Goal: Task Accomplishment & Management: Manage account settings

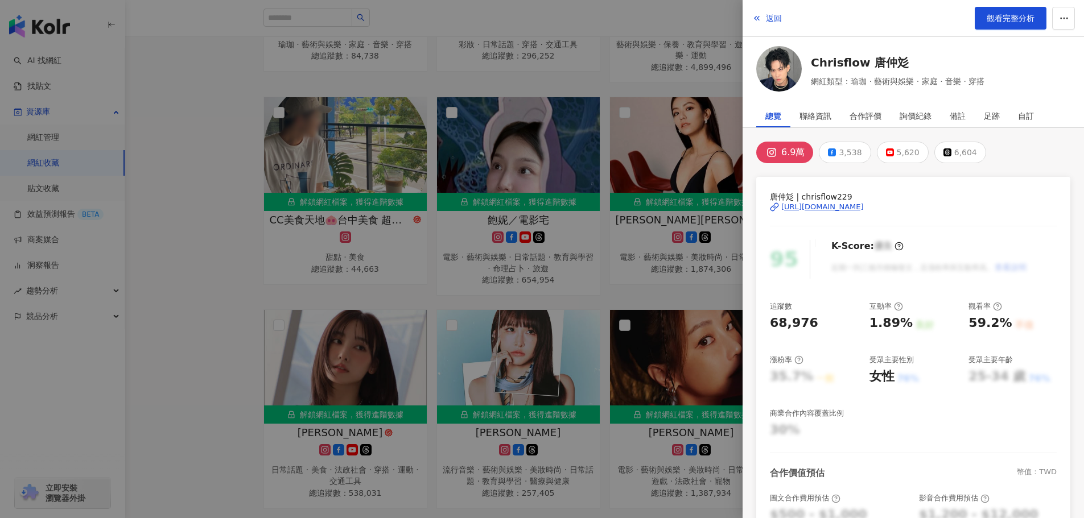
scroll to position [3101, 0]
click at [774, 17] on span "返回" at bounding box center [774, 18] width 16 height 9
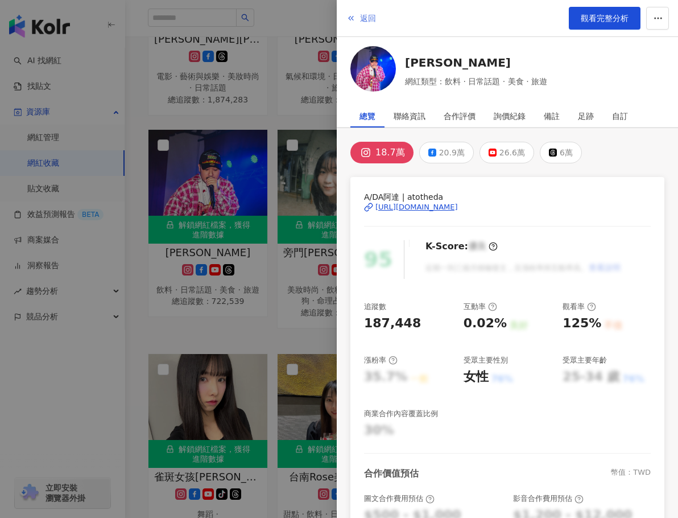
click at [362, 17] on span "返回" at bounding box center [368, 18] width 16 height 9
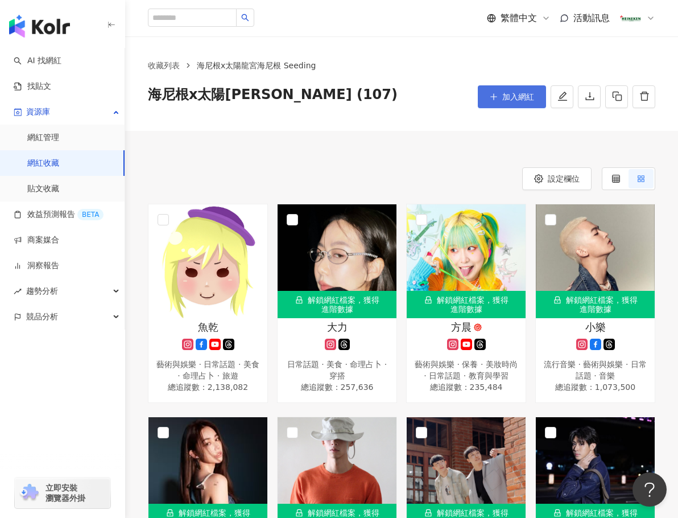
click at [515, 105] on button "加入網紅" at bounding box center [512, 96] width 68 height 23
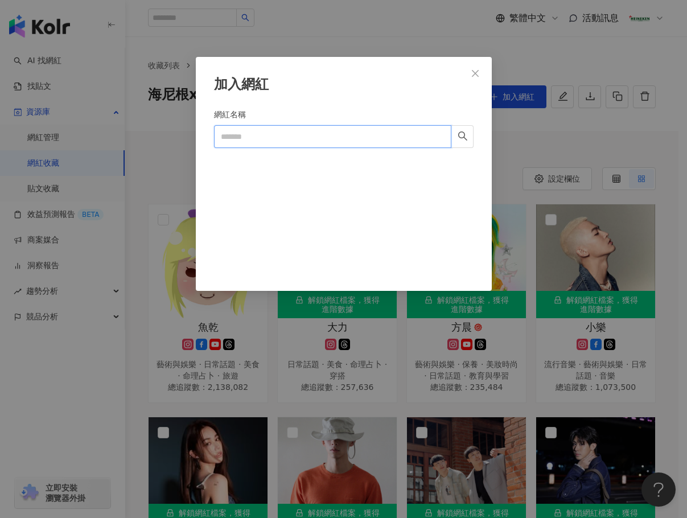
click at [266, 138] on input "網紅名稱" at bounding box center [332, 136] width 237 height 23
paste input "**********"
type input "**********"
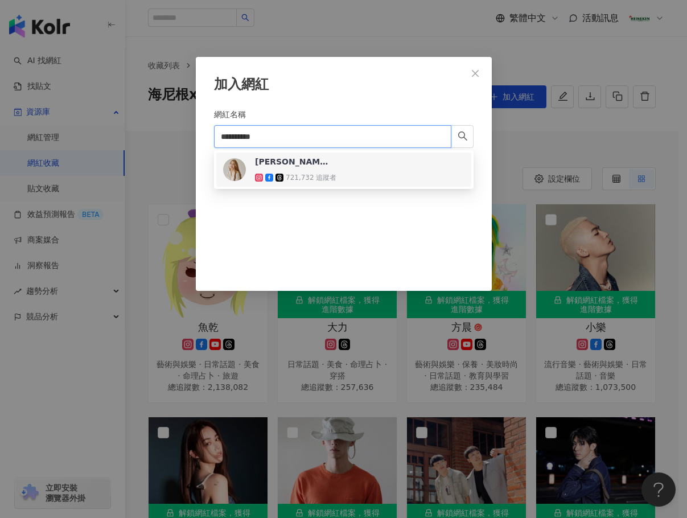
click at [313, 172] on div "721,732 追蹤者" at bounding box center [295, 177] width 81 height 11
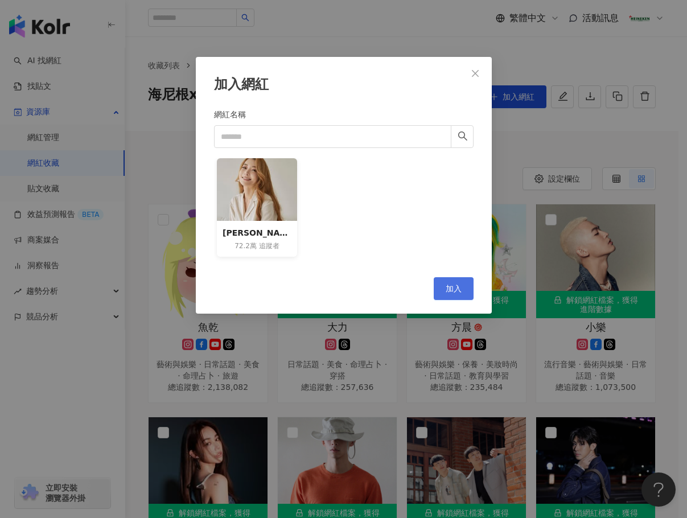
click at [446, 284] on span "加入" at bounding box center [454, 288] width 16 height 9
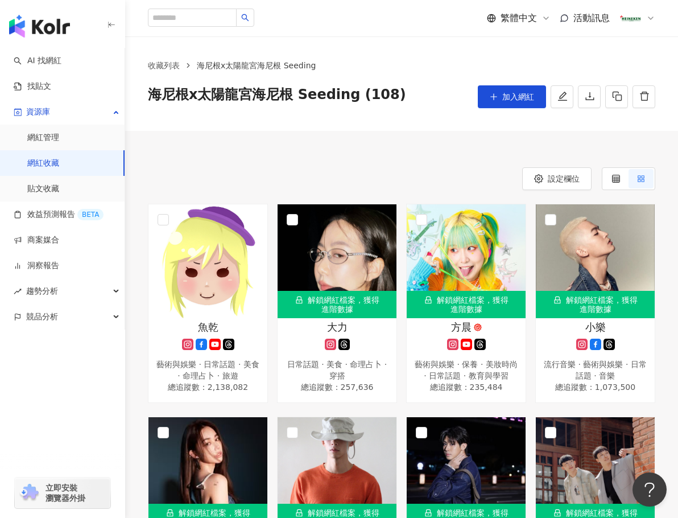
scroll to position [4027, 0]
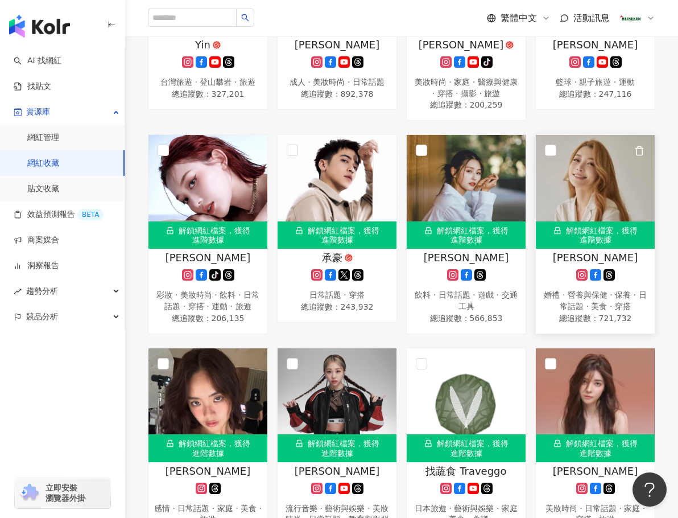
click at [579, 281] on icon at bounding box center [581, 274] width 11 height 11
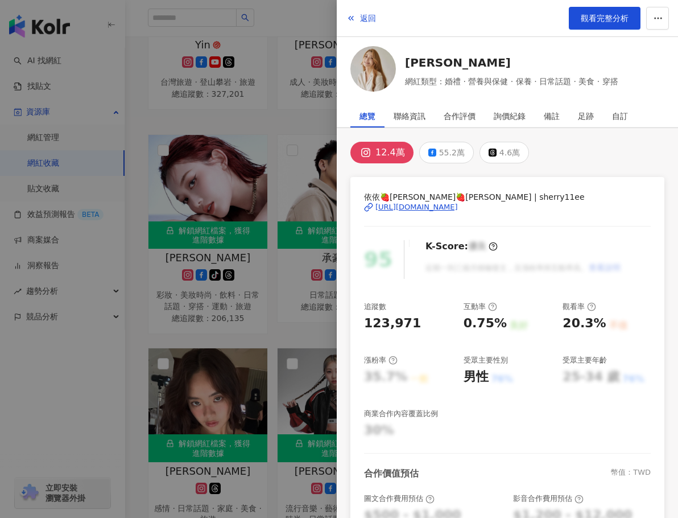
click at [458, 207] on div "https://www.instagram.com/sherry11ee/" at bounding box center [417, 207] width 83 height 10
click at [617, 23] on span "觀看完整分析" at bounding box center [605, 18] width 48 height 9
drag, startPoint x: 356, startPoint y: 15, endPoint x: 355, endPoint y: 55, distance: 39.9
click at [356, 15] on button "返回" at bounding box center [361, 18] width 31 height 23
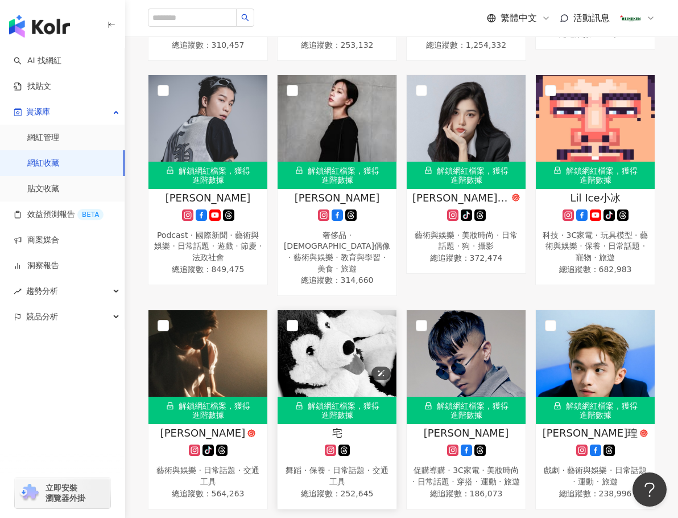
scroll to position [0, 0]
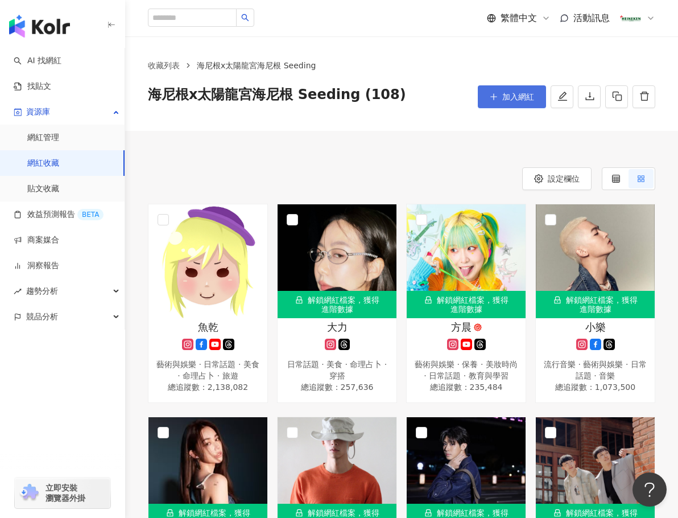
click at [500, 93] on button "加入網紅" at bounding box center [512, 96] width 68 height 23
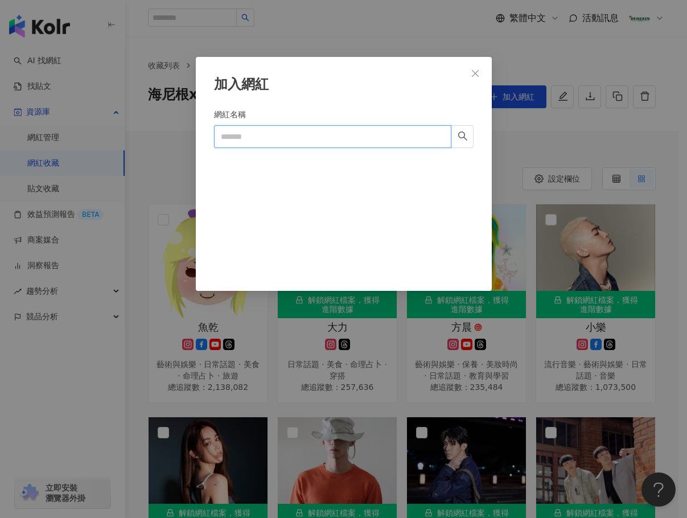
click at [305, 142] on input "網紅名稱" at bounding box center [332, 136] width 237 height 23
paste input "**********"
drag, startPoint x: 361, startPoint y: 139, endPoint x: 270, endPoint y: 142, distance: 91.1
click at [270, 142] on input "**********" at bounding box center [332, 136] width 237 height 23
type input "**********"
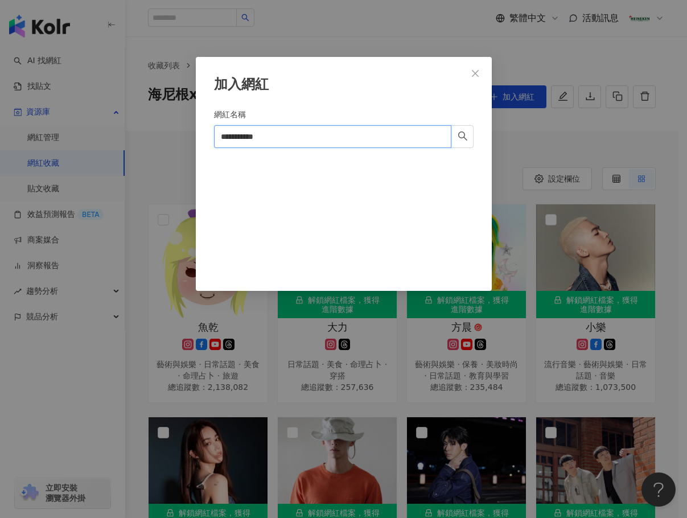
click at [298, 141] on input "**********" at bounding box center [332, 136] width 237 height 23
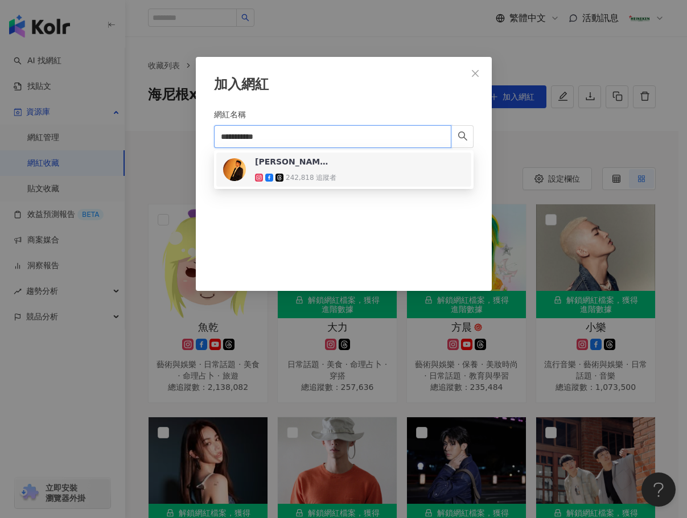
click at [302, 167] on div "[PERSON_NAME][PERSON_NAME] [PERSON_NAME]" at bounding box center [292, 161] width 74 height 11
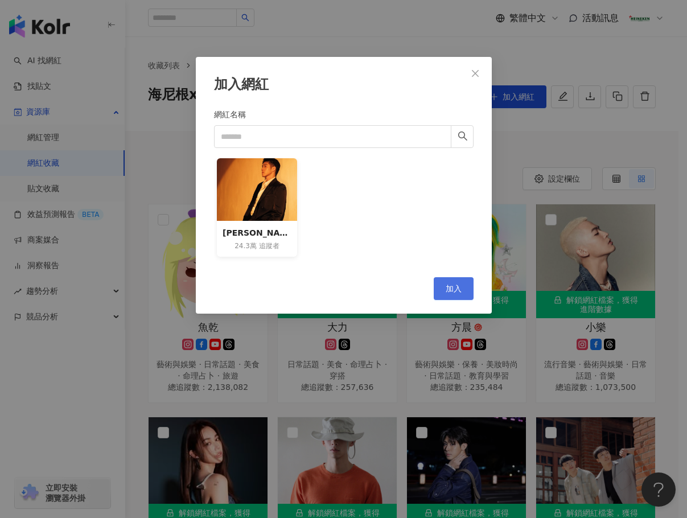
drag, startPoint x: 460, startPoint y: 277, endPoint x: 444, endPoint y: 285, distance: 17.6
click at [459, 277] on button "加入" at bounding box center [454, 288] width 40 height 23
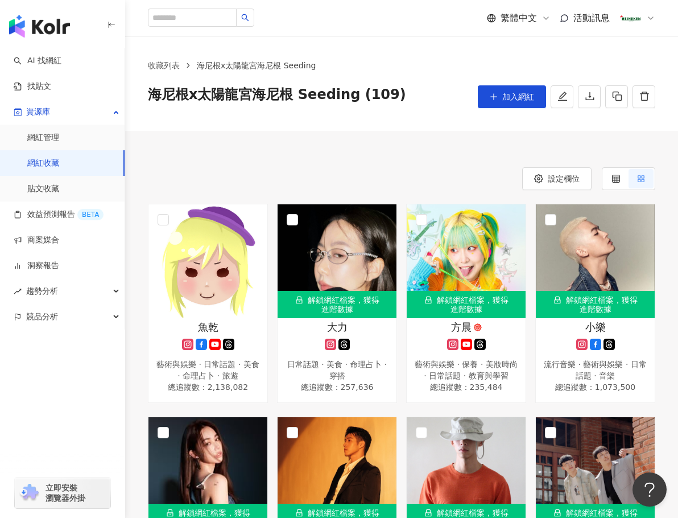
click at [37, 158] on link "網紅收藏" at bounding box center [43, 163] width 32 height 11
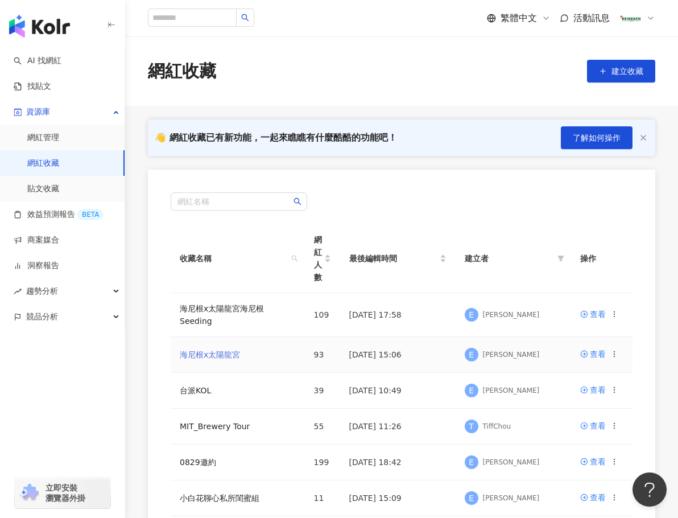
click at [217, 350] on link "海尼根x太陽龍宮" at bounding box center [210, 354] width 60 height 9
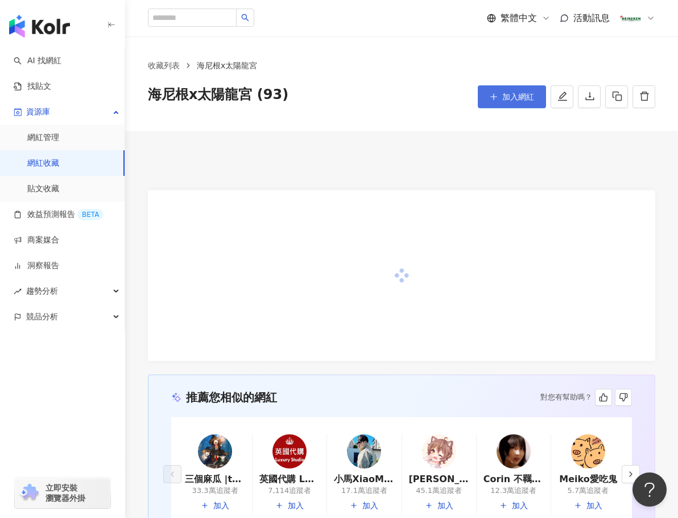
click at [500, 97] on button "加入網紅" at bounding box center [512, 96] width 68 height 23
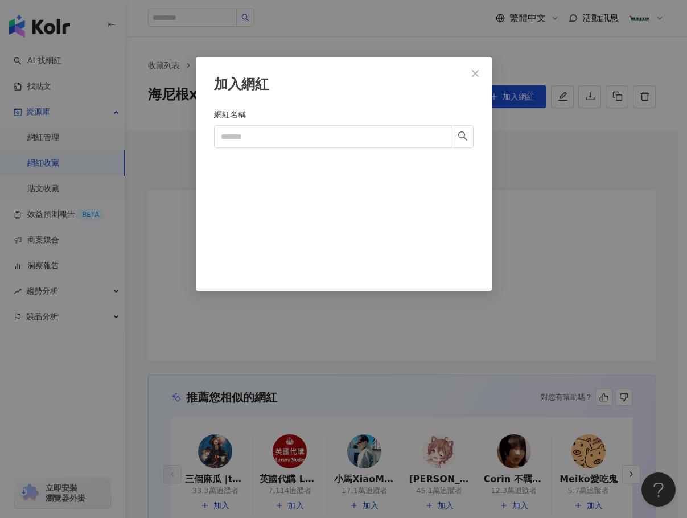
click at [211, 133] on div "加入網紅 網紅名稱 Cancel 加入" at bounding box center [344, 174] width 296 height 234
click at [237, 135] on input "網紅名稱" at bounding box center [332, 136] width 237 height 23
paste input "********"
type input "********"
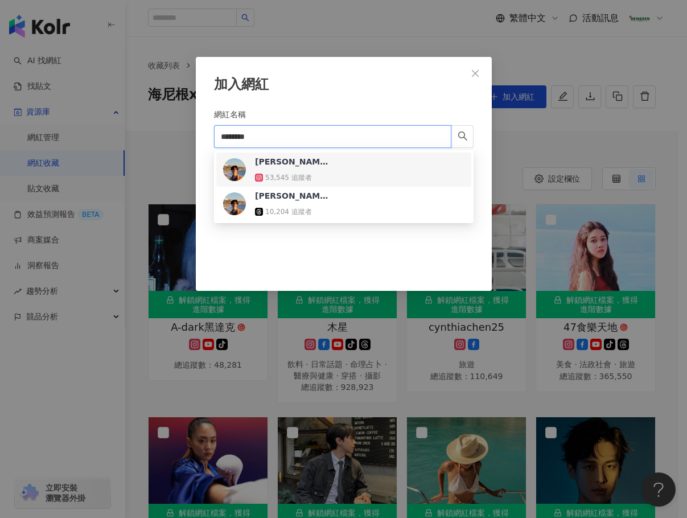
click at [313, 171] on div "Narayana Hillam / 陳安陽 53,545 追蹤者" at bounding box center [292, 169] width 74 height 27
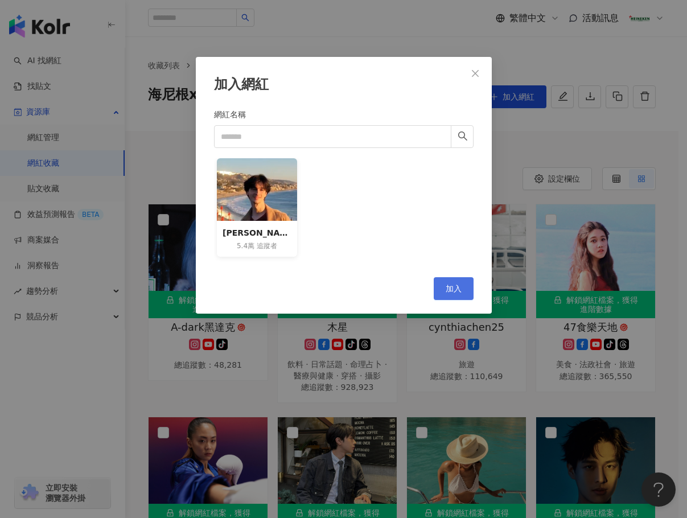
click at [450, 284] on span "加入" at bounding box center [454, 288] width 16 height 9
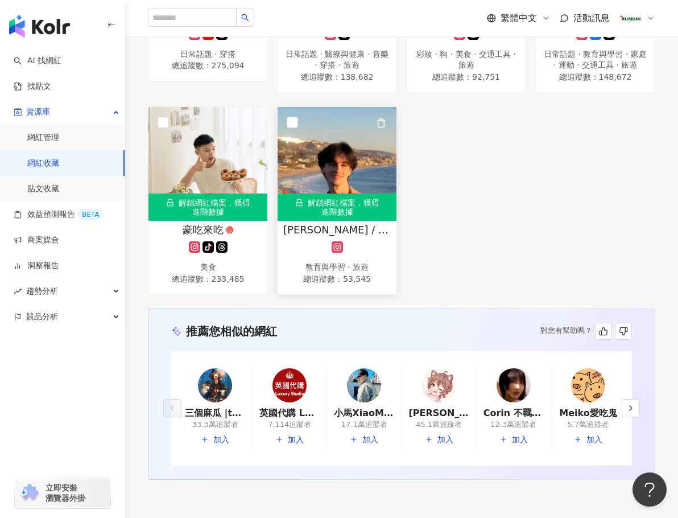
click at [326, 285] on span "總追蹤數 ： 53,545" at bounding box center [337, 278] width 108 height 11
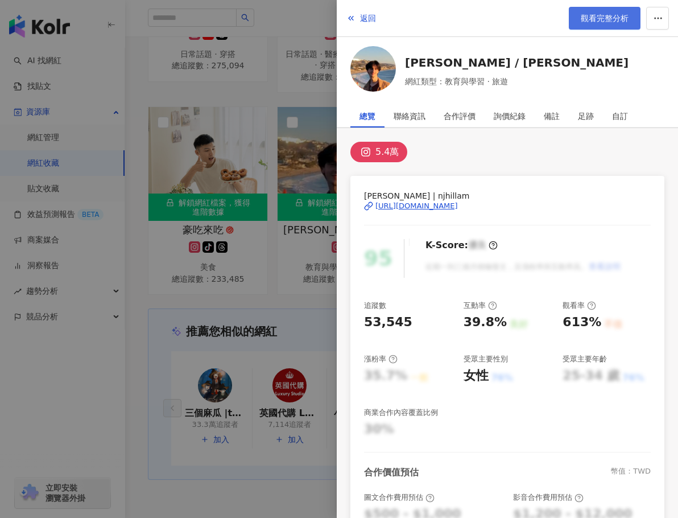
click at [600, 17] on span "觀看完整分析" at bounding box center [605, 18] width 48 height 9
click at [365, 18] on span "返回" at bounding box center [368, 18] width 16 height 9
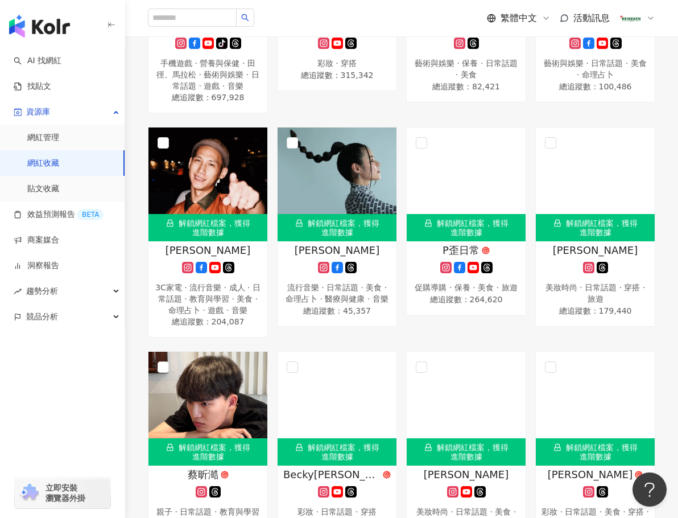
scroll to position [0, 0]
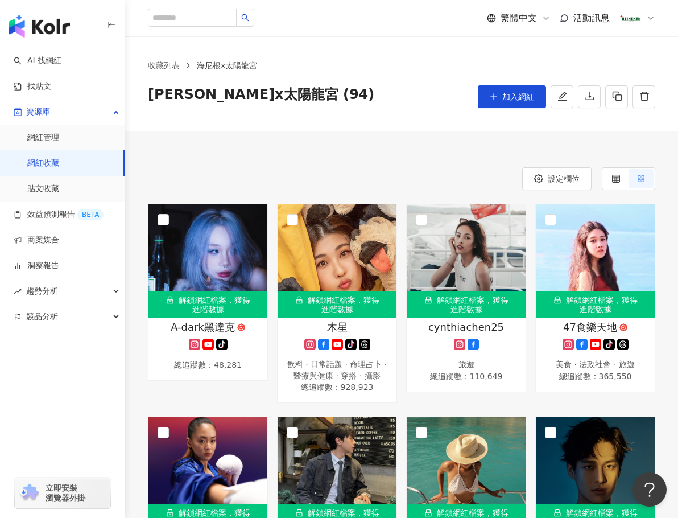
drag, startPoint x: 510, startPoint y: 98, endPoint x: 460, endPoint y: 121, distance: 55.5
click at [510, 98] on span "加入網紅" at bounding box center [518, 96] width 32 height 9
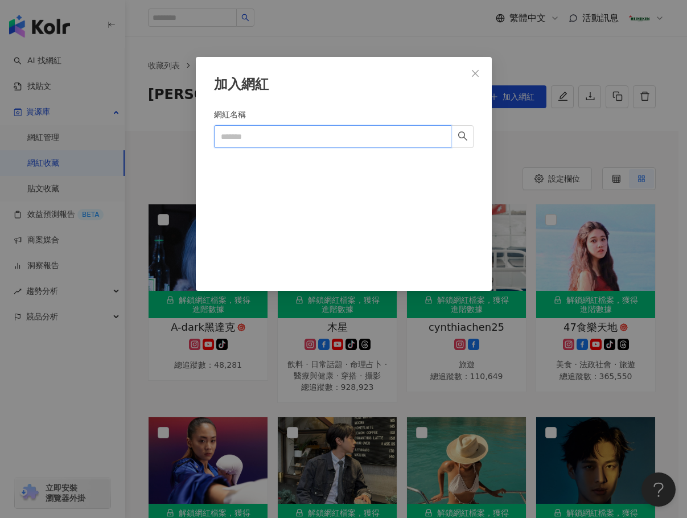
click at [278, 133] on input "網紅名稱" at bounding box center [332, 136] width 237 height 23
paste input "**********"
type input "**********"
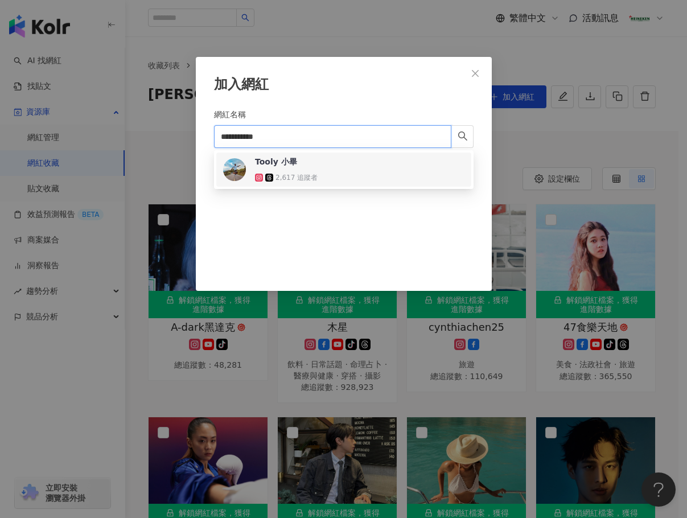
click at [323, 175] on div "2,617 追蹤者" at bounding box center [292, 177] width 74 height 11
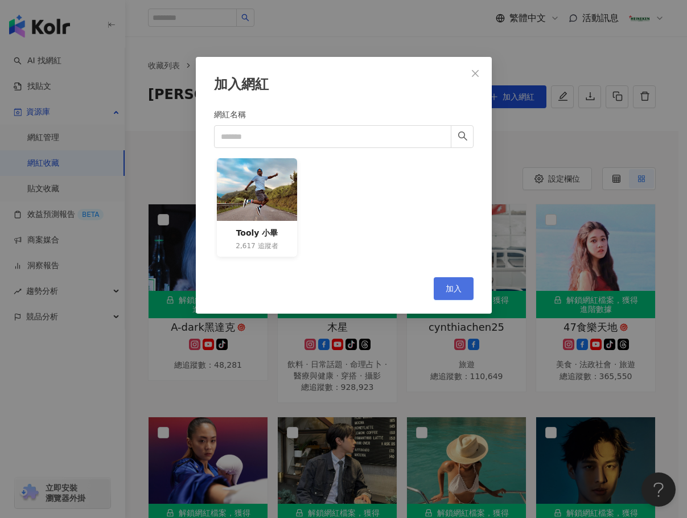
click at [446, 287] on span "加入" at bounding box center [454, 288] width 16 height 9
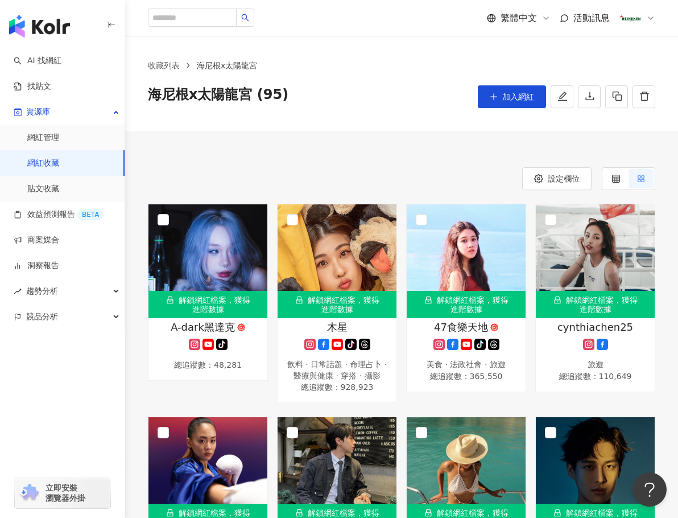
scroll to position [2499, 0]
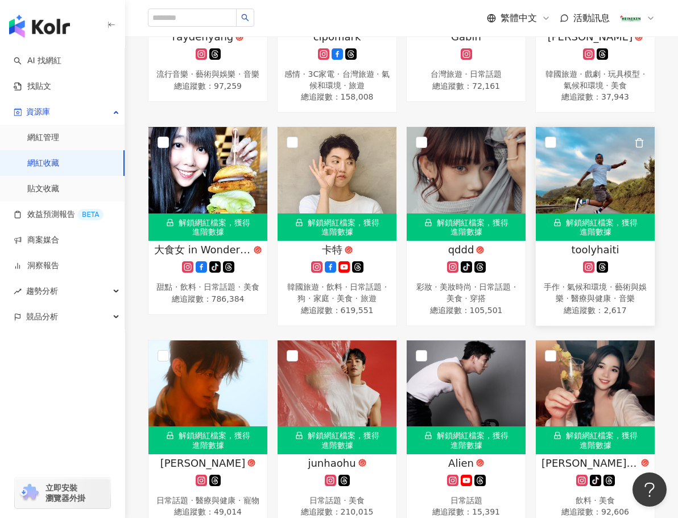
click at [587, 270] on icon at bounding box center [589, 267] width 6 height 6
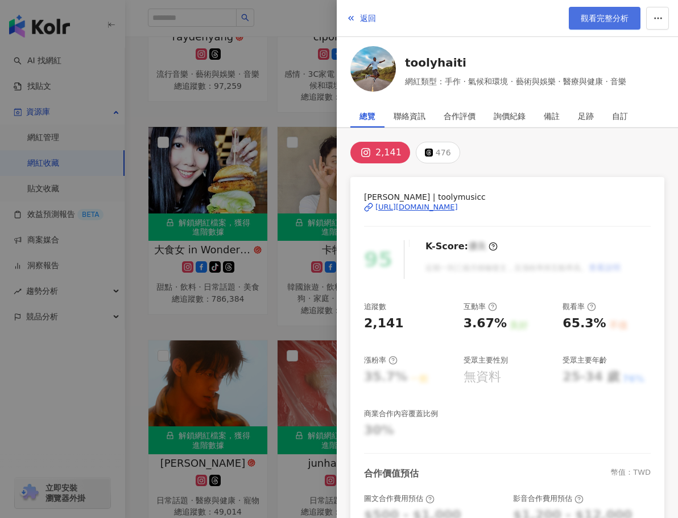
click at [598, 16] on span "觀看完整分析" at bounding box center [605, 18] width 48 height 9
click at [372, 17] on span "返回" at bounding box center [368, 18] width 16 height 9
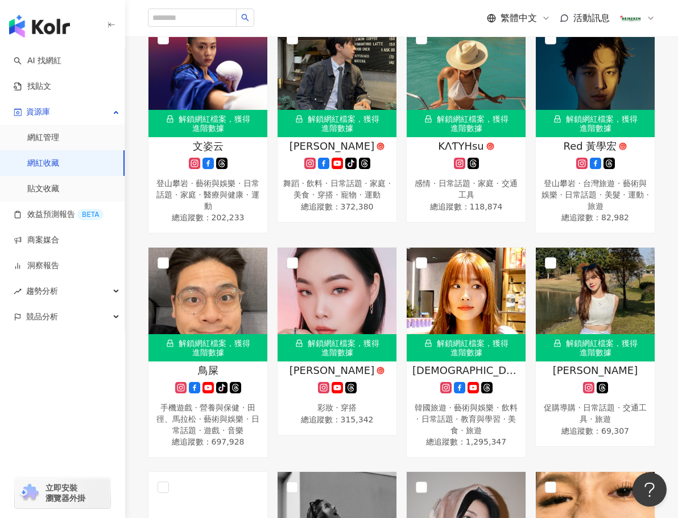
scroll to position [0, 0]
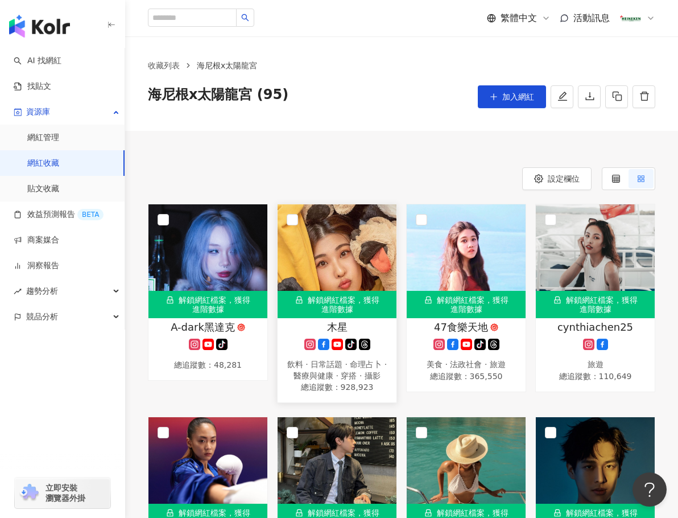
click at [499, 94] on button "加入網紅" at bounding box center [512, 96] width 68 height 23
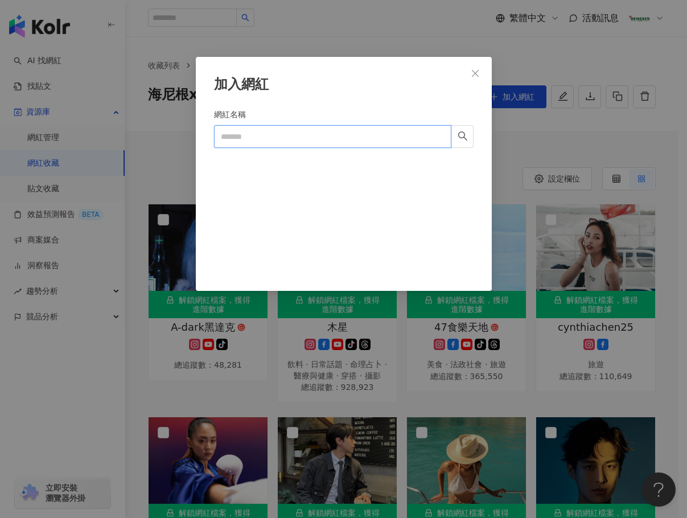
click at [270, 142] on input "網紅名稱" at bounding box center [332, 136] width 237 height 23
paste input "**********"
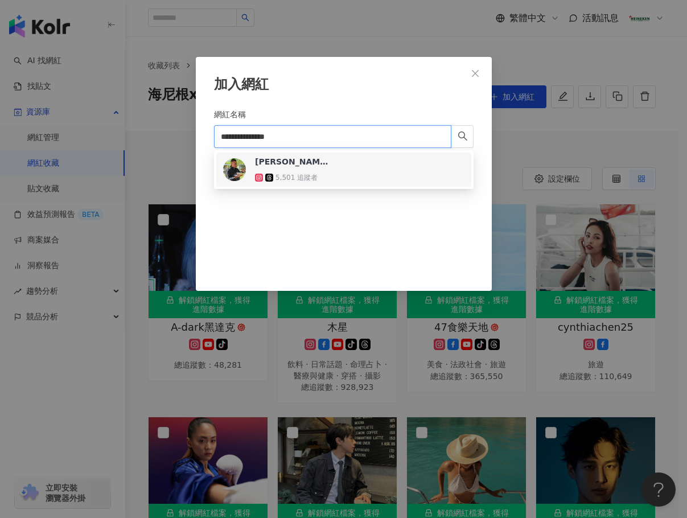
type input "**********"
click at [311, 189] on div at bounding box center [343, 210] width 259 height 105
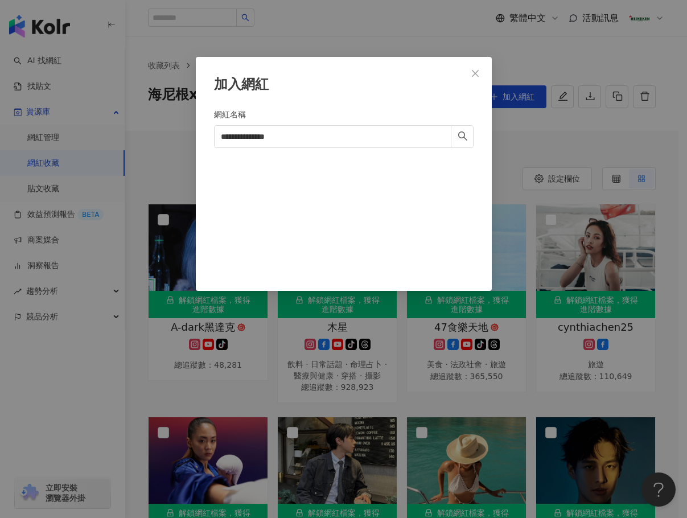
click at [308, 182] on div at bounding box center [343, 210] width 259 height 105
click at [460, 139] on icon "search" at bounding box center [463, 136] width 10 height 10
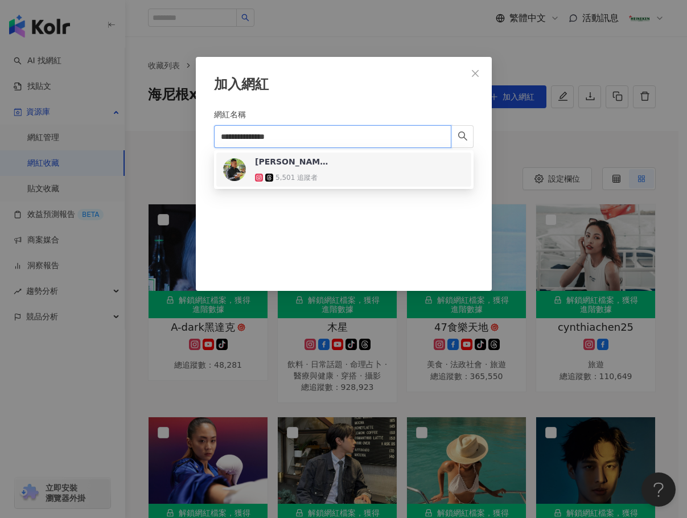
click at [332, 170] on div "Pierre Cerchiaro 5,501 追蹤者" at bounding box center [343, 169] width 241 height 27
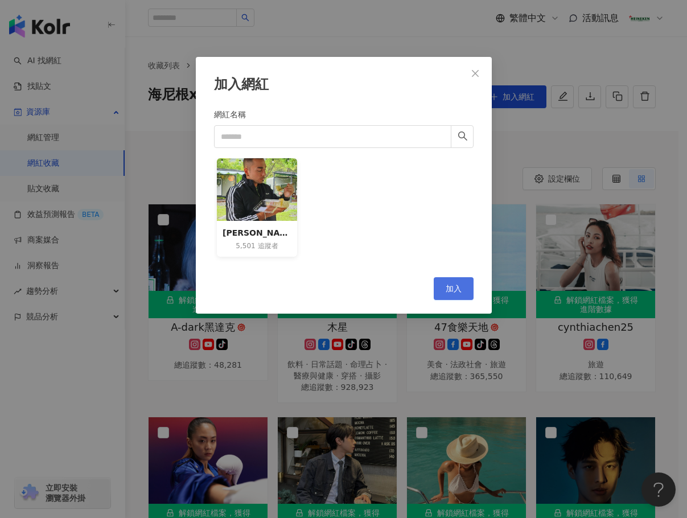
click at [454, 286] on span "加入" at bounding box center [454, 288] width 16 height 9
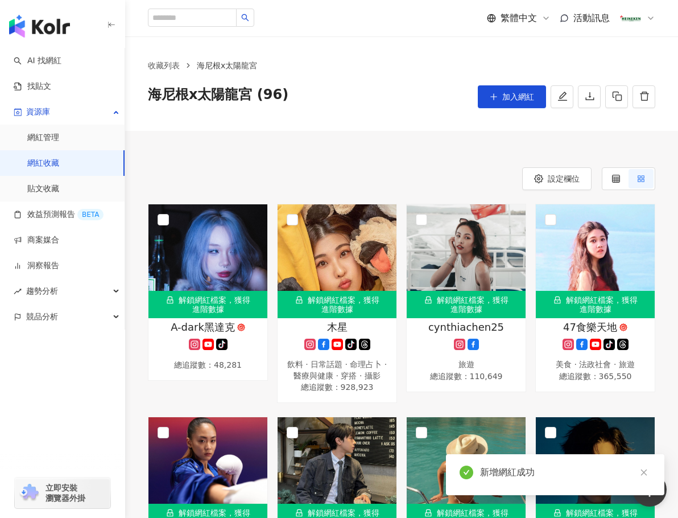
click at [501, 475] on div "新增網紅成功" at bounding box center [565, 472] width 171 height 14
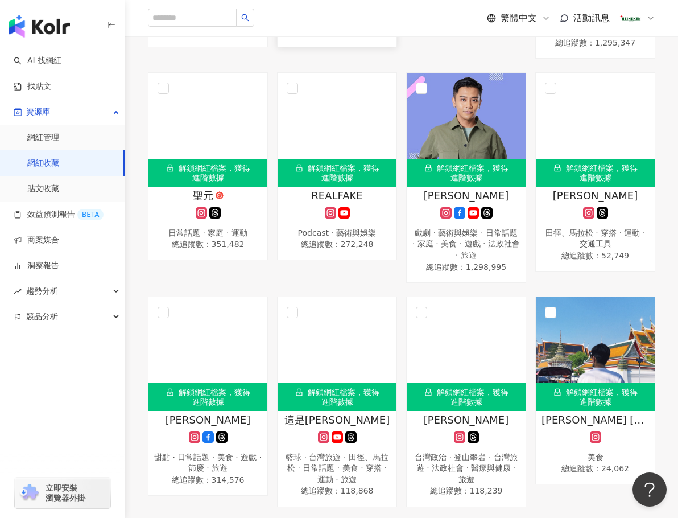
scroll to position [1536, 0]
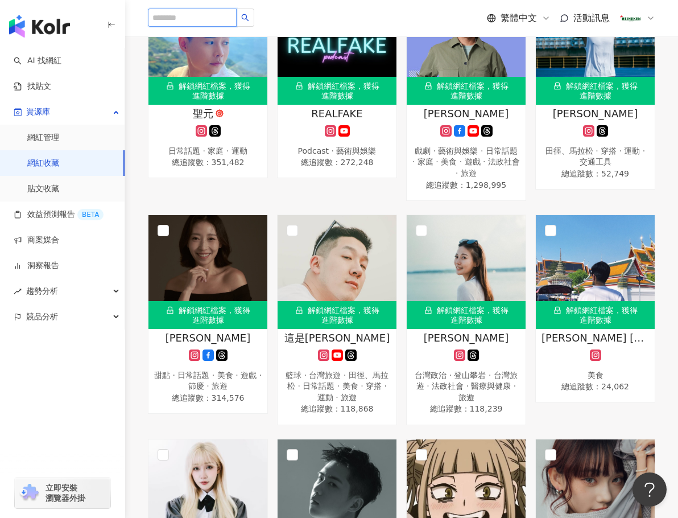
click at [183, 20] on input "search" at bounding box center [192, 18] width 89 height 18
paste input "**********"
type input "**********"
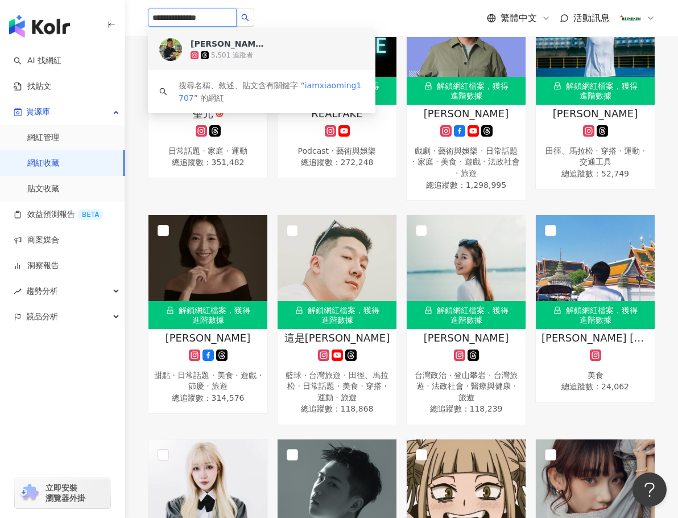
drag, startPoint x: 237, startPoint y: 14, endPoint x: 123, endPoint y: 12, distance: 113.8
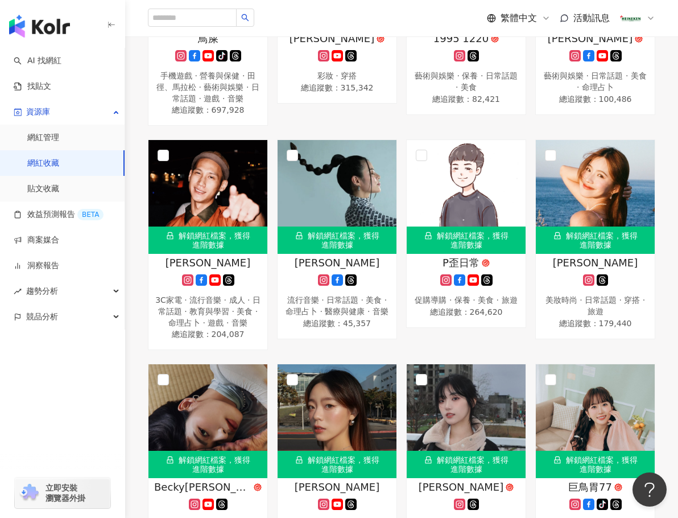
scroll to position [2733, 0]
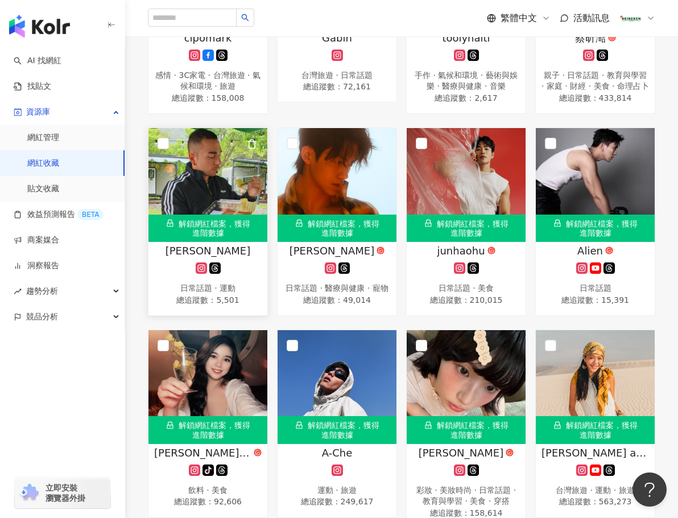
click at [197, 273] on g at bounding box center [201, 267] width 11 height 11
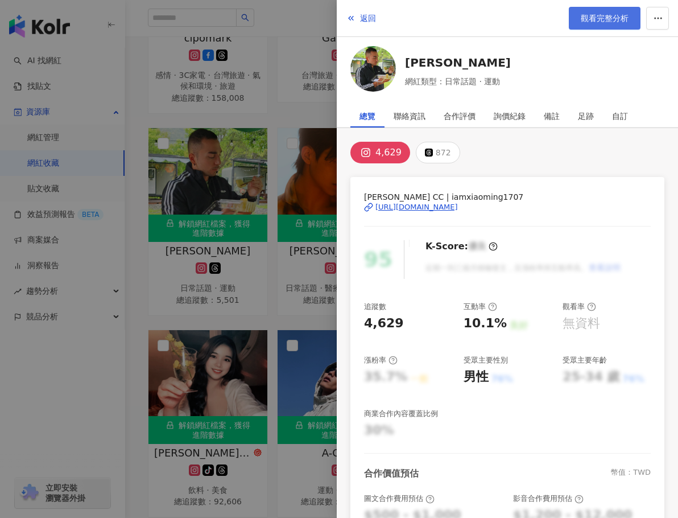
click at [595, 14] on span "觀看完整分析" at bounding box center [605, 18] width 48 height 9
click at [365, 20] on span "返回" at bounding box center [368, 18] width 16 height 9
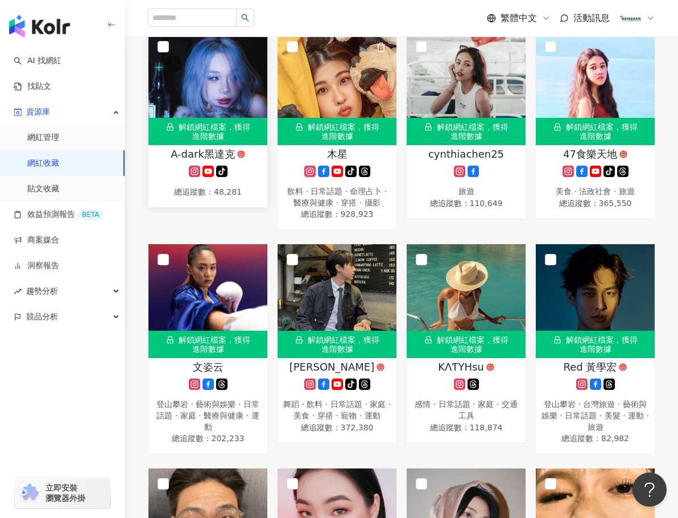
scroll to position [172, 0]
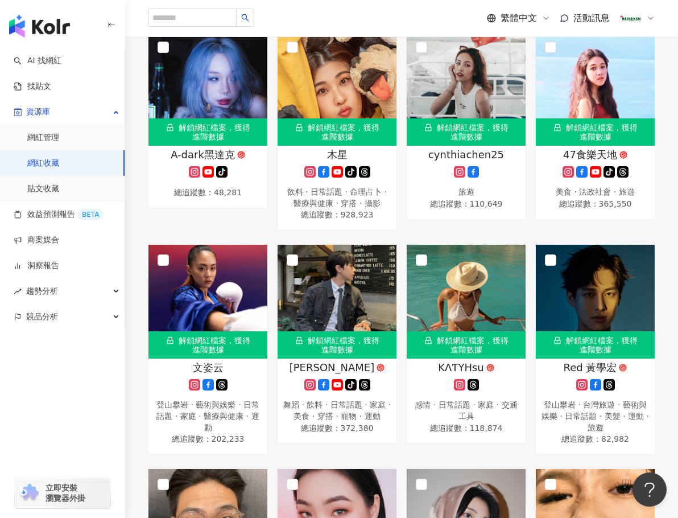
click at [37, 162] on link "網紅收藏" at bounding box center [43, 163] width 32 height 11
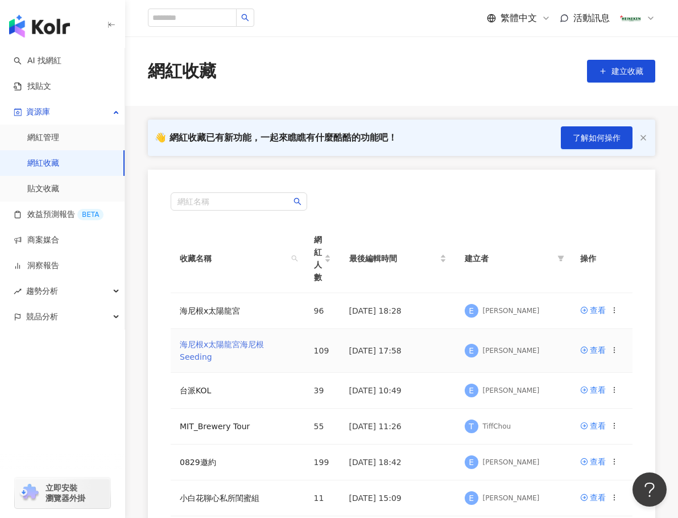
click at [245, 341] on link "海尼根x太陽龍宮海尼根 Seeding" at bounding box center [222, 351] width 84 height 22
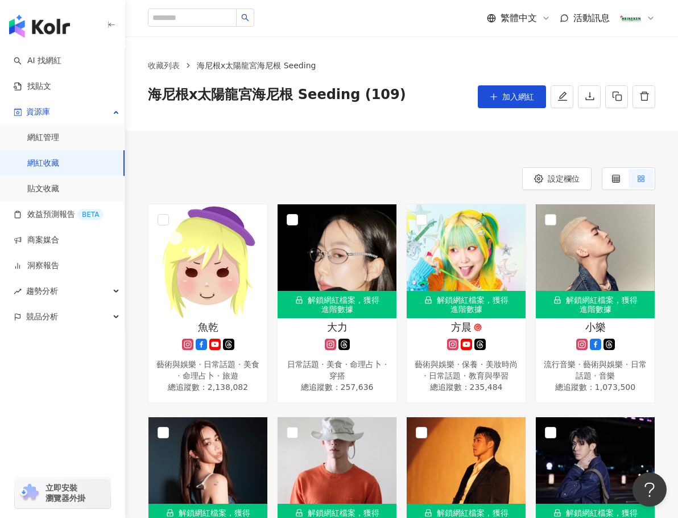
scroll to position [279, 0]
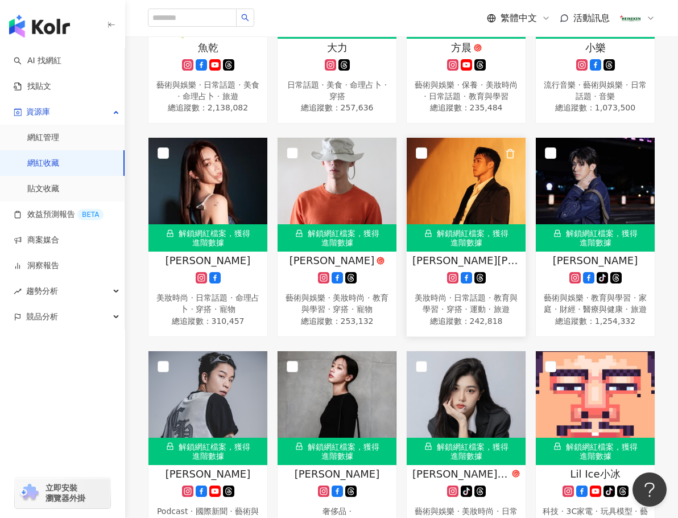
click at [446, 253] on span "[PERSON_NAME][PERSON_NAME] [PERSON_NAME]" at bounding box center [467, 260] width 108 height 14
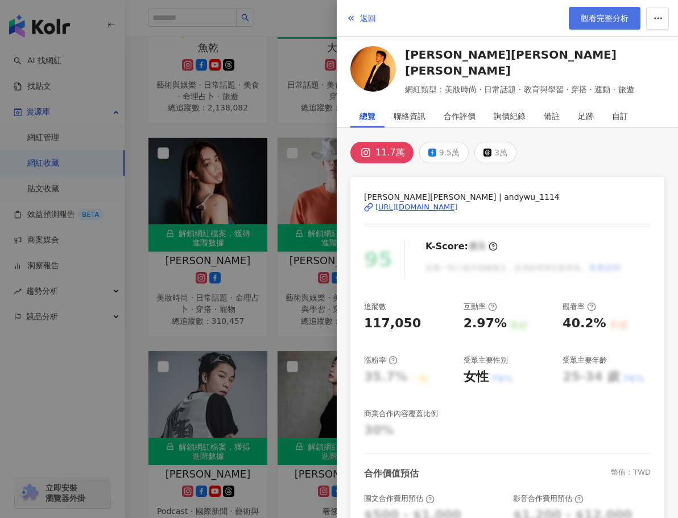
click at [600, 15] on span "觀看完整分析" at bounding box center [605, 18] width 48 height 9
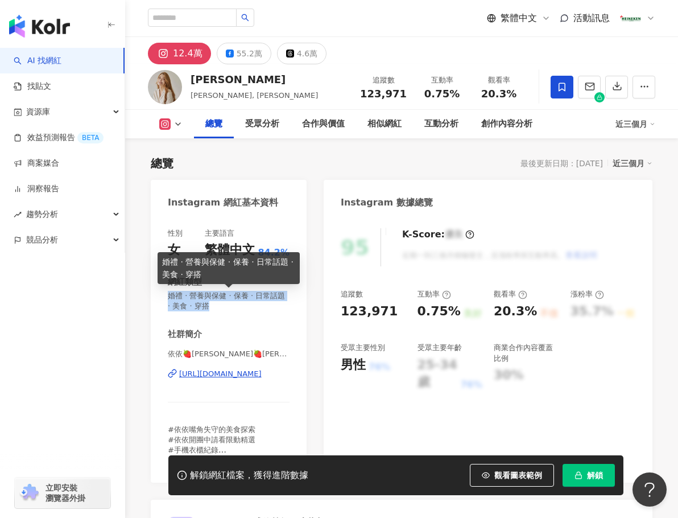
drag, startPoint x: 193, startPoint y: 300, endPoint x: 149, endPoint y: 298, distance: 44.4
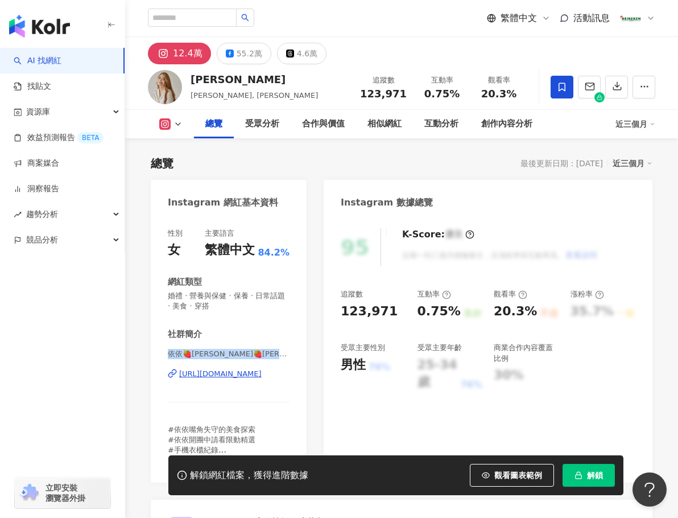
drag, startPoint x: 169, startPoint y: 355, endPoint x: 302, endPoint y: 352, distance: 133.2
click at [302, 352] on div "性別 女 主要語言 繁體中文 84.2% 網紅類型 婚禮 · 營養與保健 · 保養 · 日常話題 · 美食 · 穿搭 社群簡介 依依🍓陳依依🍓YI YI CH…" at bounding box center [229, 350] width 156 height 266
drag, startPoint x: 389, startPoint y: 314, endPoint x: 326, endPoint y: 314, distance: 63.2
click at [326, 314] on div "95 K-Score : 優良 近期一到三個月積極發文，且漲粉率與互動率高。 查看說明 追蹤數 123,971 互動率 0.75% 良好 觀看率 20.3% …" at bounding box center [488, 350] width 329 height 266
copy div "123,971"
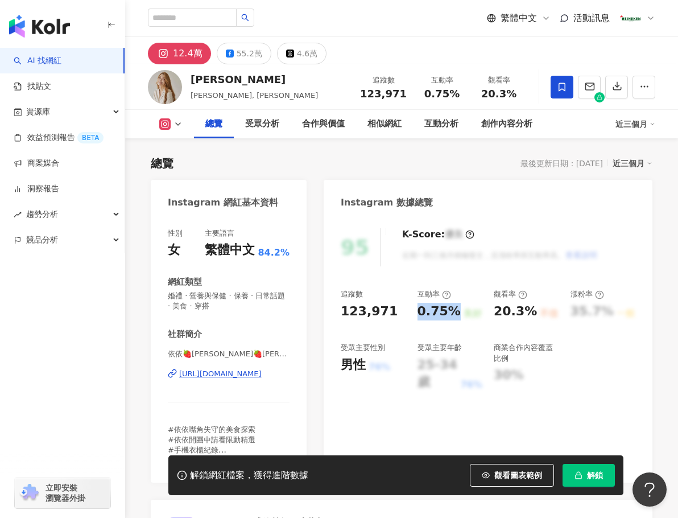
drag, startPoint x: 419, startPoint y: 312, endPoint x: 452, endPoint y: 316, distance: 33.8
click at [452, 316] on div "0.75%" at bounding box center [439, 312] width 43 height 18
copy div "0.75%"
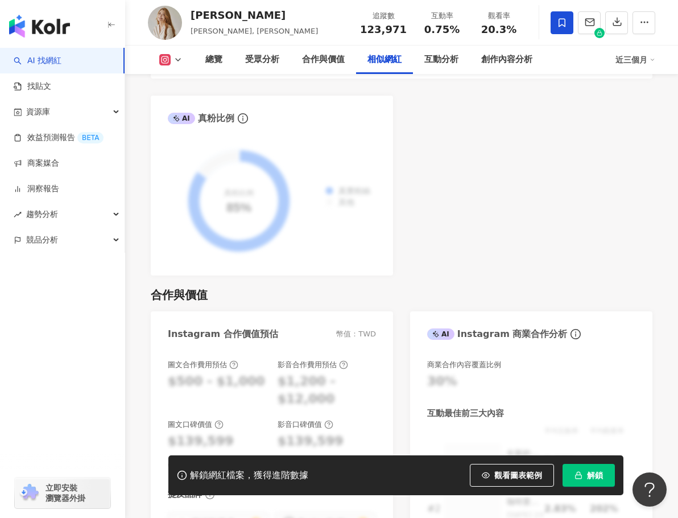
scroll to position [2162, 0]
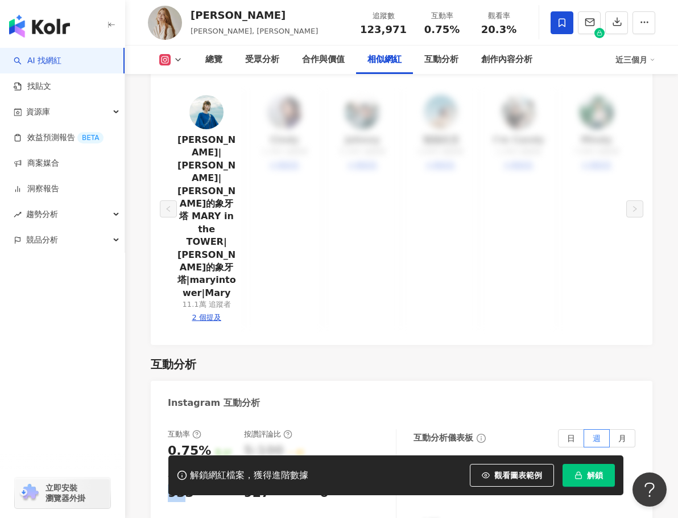
drag, startPoint x: 170, startPoint y: 385, endPoint x: 156, endPoint y: 391, distance: 14.5
drag, startPoint x: 187, startPoint y: 386, endPoint x: 166, endPoint y: 384, distance: 21.7
copy div "933"
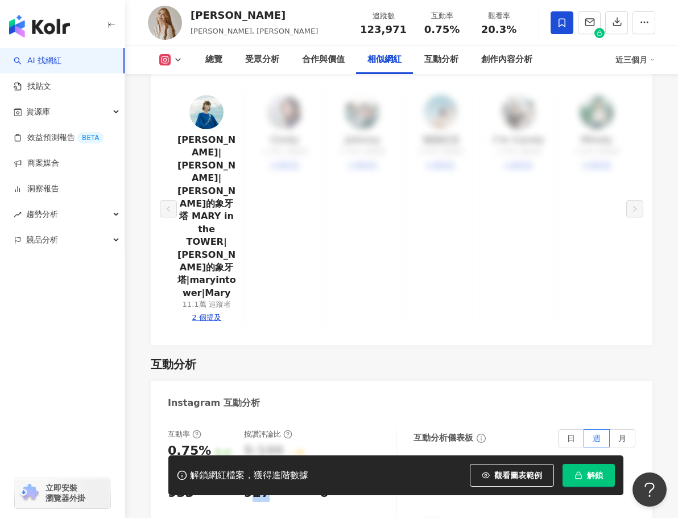
click at [276, 484] on div "927" at bounding box center [276, 493] width 65 height 18
drag, startPoint x: 245, startPoint y: 385, endPoint x: 263, endPoint y: 387, distance: 18.3
click at [263, 484] on div "927" at bounding box center [257, 493] width 26 height 18
copy div "927"
click at [327, 484] on div "6" at bounding box center [324, 493] width 9 height 18
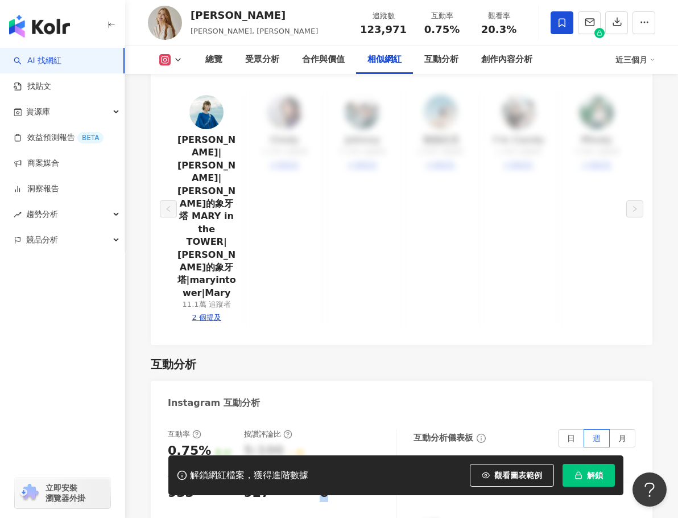
copy div "6"
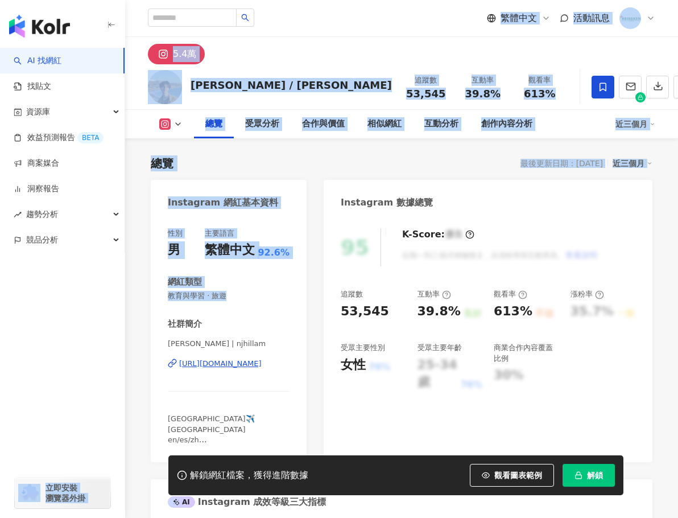
drag, startPoint x: 251, startPoint y: 296, endPoint x: 116, endPoint y: 293, distance: 134.9
click at [222, 306] on div "性別 男 主要語言 繁體中文 92.6% 網紅類型 教育與學習 · 旅遊 社群簡介 陳安陽 | njhillam https://www.instagram.…" at bounding box center [229, 336] width 122 height 217
click at [215, 294] on span "教育與學習 · 旅遊" at bounding box center [229, 296] width 122 height 10
drag, startPoint x: 214, startPoint y: 295, endPoint x: 234, endPoint y: 301, distance: 20.9
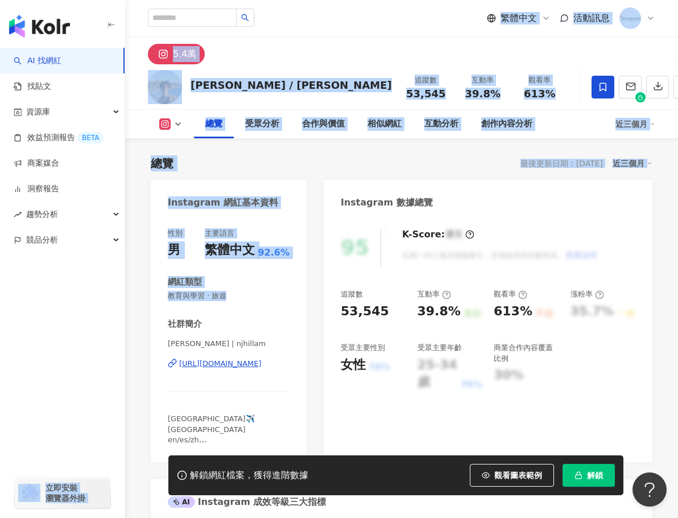
click at [234, 302] on div "性別 男 主要語言 繁體中文 92.6% 網紅類型 教育與學習 · 旅遊 社群簡介 陳安陽 | njhillam https://www.instagram.…" at bounding box center [229, 336] width 122 height 217
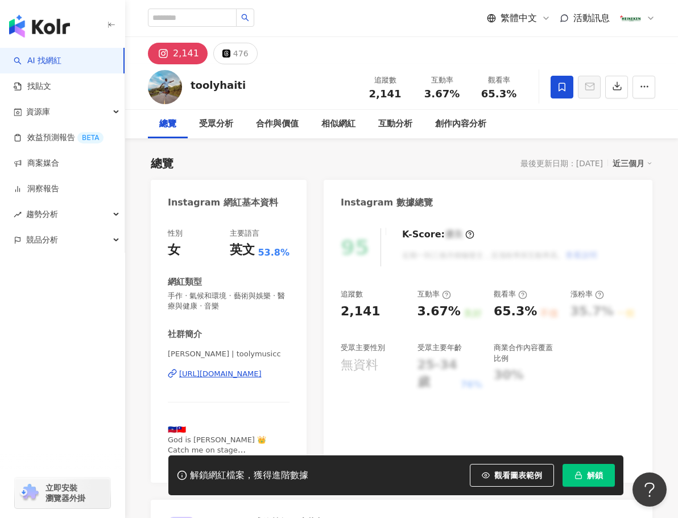
drag, startPoint x: 213, startPoint y: 306, endPoint x: 151, endPoint y: 299, distance: 62.3
click at [151, 299] on div "性別 女 主要語言 英文 53.8% 網紅類型 手作 · 氣候和環境 · 藝術與娛樂 · 醫療與健康 · 音樂 社群簡介 Tooly [PERSON_NAME…" at bounding box center [229, 350] width 156 height 266
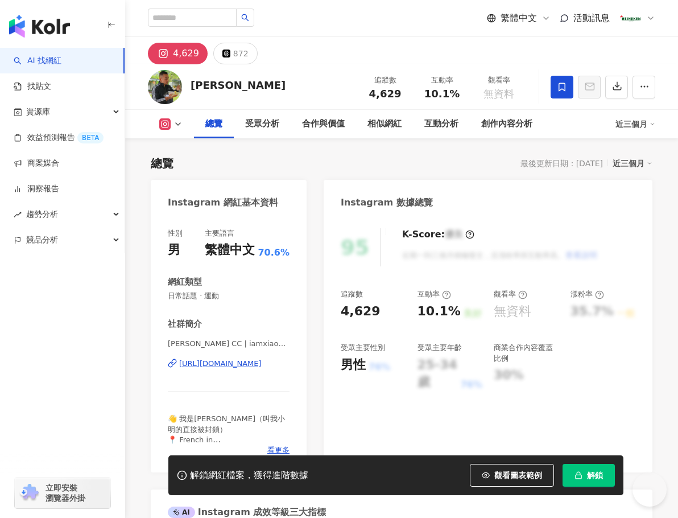
drag, startPoint x: 177, startPoint y: 299, endPoint x: 164, endPoint y: 303, distance: 13.1
click at [165, 303] on div "性別 男 主要語言 繁體中文 70.6% 網紅類型 日常話題 · 運動 社群簡介 [PERSON_NAME] CC | iamxiaoming1707 [UR…" at bounding box center [229, 345] width 156 height 256
drag, startPoint x: 173, startPoint y: 340, endPoint x: 133, endPoint y: 343, distance: 39.9
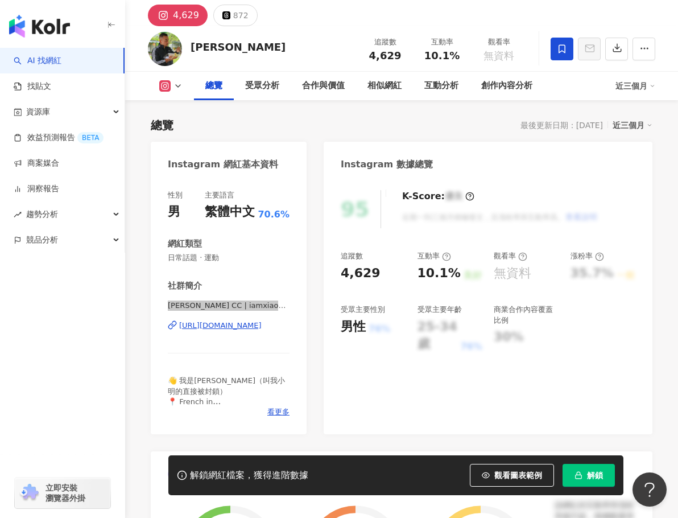
scroll to position [228, 0]
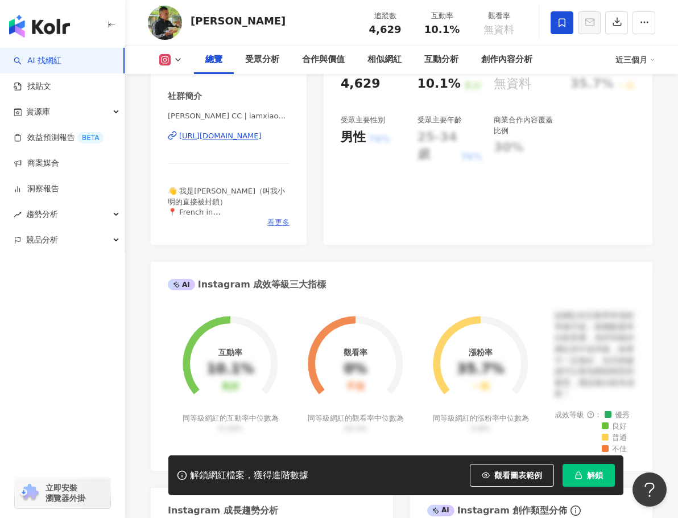
click at [281, 226] on span "看更多" at bounding box center [278, 222] width 22 height 10
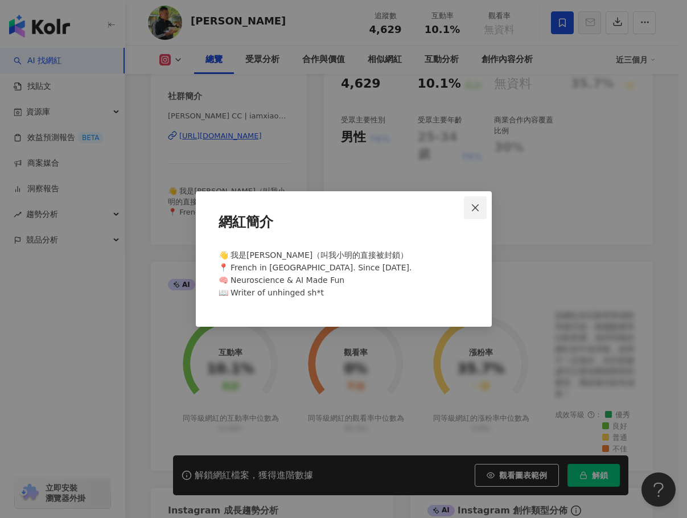
click at [478, 208] on icon "close" at bounding box center [475, 207] width 9 height 9
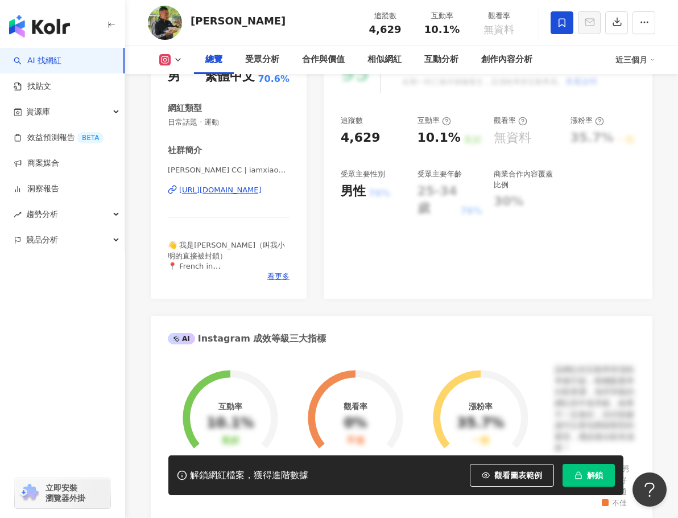
scroll to position [171, 0]
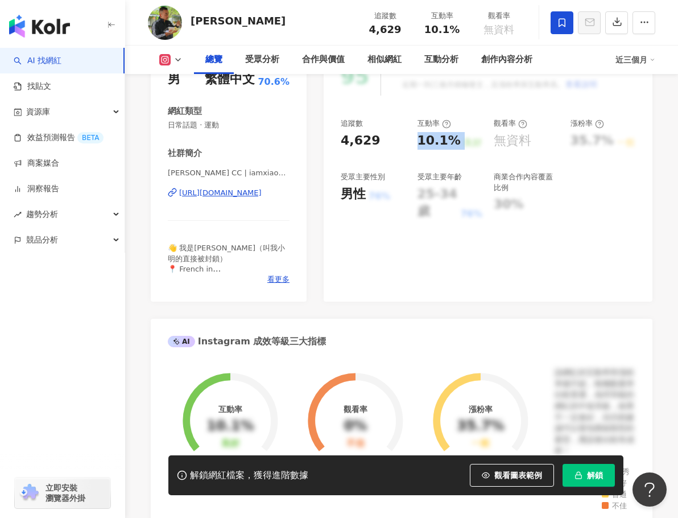
drag, startPoint x: 413, startPoint y: 138, endPoint x: 246, endPoint y: 191, distance: 174.9
click at [459, 142] on div "追蹤數 4,629 互動率 10.1% 良好 觀看率 無資料 漲粉率 35.7% 一般 受眾主要性別 男性 76% 受眾主要年齡 25-34 歲 76% 商業…" at bounding box center [488, 169] width 295 height 102
copy div "10.1% 良好"
drag, startPoint x: 421, startPoint y: 63, endPoint x: 439, endPoint y: 93, distance: 34.9
click at [421, 64] on div "互動分析" at bounding box center [441, 60] width 57 height 28
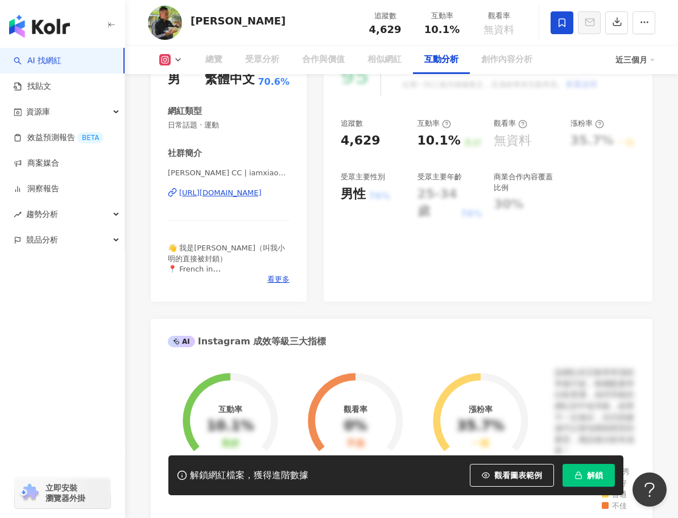
scroll to position [2255, 0]
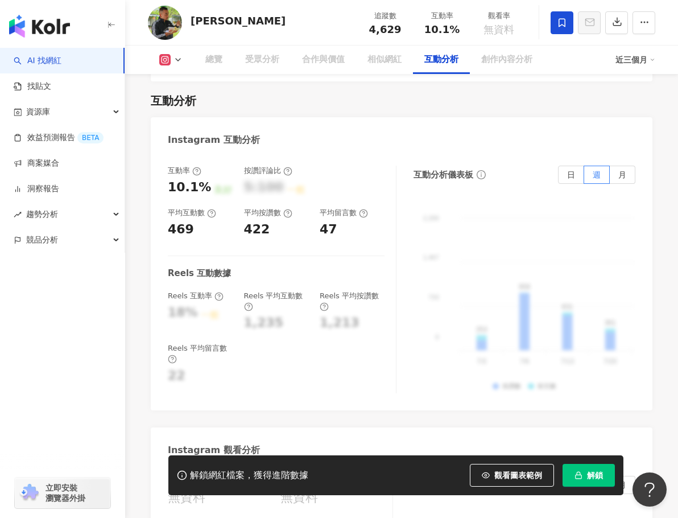
click at [167, 216] on div "互動率 10.1% 良好 按讚評論比 5:100 一般 平均互動數 469 平均按讚數 422 平均留言數 47 Reels 互動數據 Reels 互動率 1…" at bounding box center [402, 282] width 502 height 256
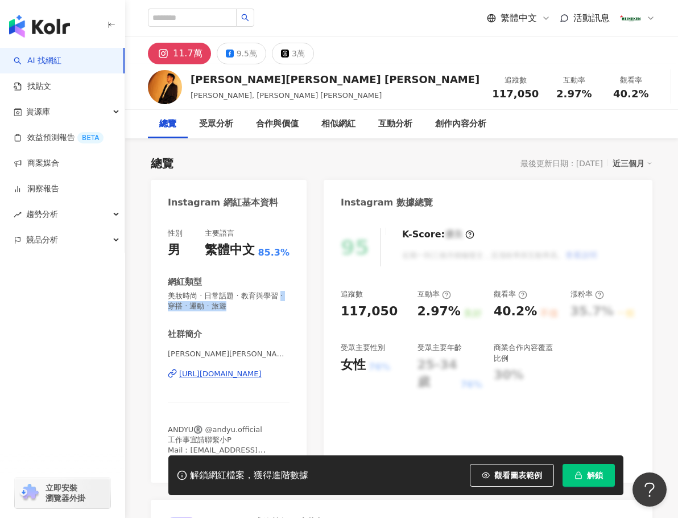
drag, startPoint x: 270, startPoint y: 353, endPoint x: 156, endPoint y: 360, distance: 114.0
click at [154, 358] on div "性別 男 主要語言 繁體中文 85.3% 網紅類型 美妝時尚 · 日常話題 · 教育與學習 · 穿搭 · 運動 · 旅遊 社群簡介 [PERSON_NAME]…" at bounding box center [229, 350] width 156 height 266
copy span "[PERSON_NAME][PERSON_NAME] | andywu_1114"
drag, startPoint x: 390, startPoint y: 313, endPoint x: 323, endPoint y: 314, distance: 67.2
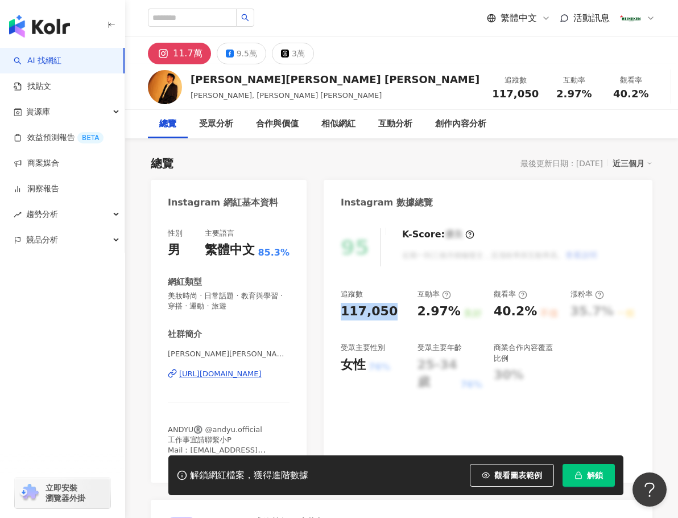
copy div "117,050"
drag, startPoint x: 418, startPoint y: 313, endPoint x: 454, endPoint y: 315, distance: 35.9
click at [454, 315] on div "2.97%" at bounding box center [439, 312] width 43 height 18
copy div "2.97%"
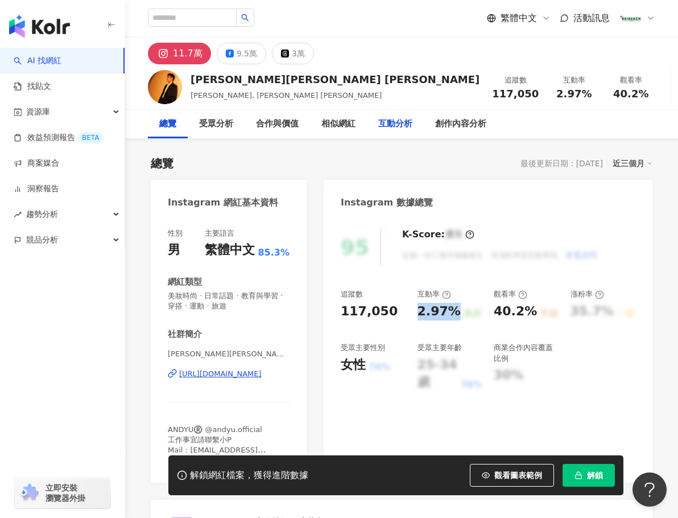
click at [394, 125] on div "互動分析" at bounding box center [395, 124] width 34 height 14
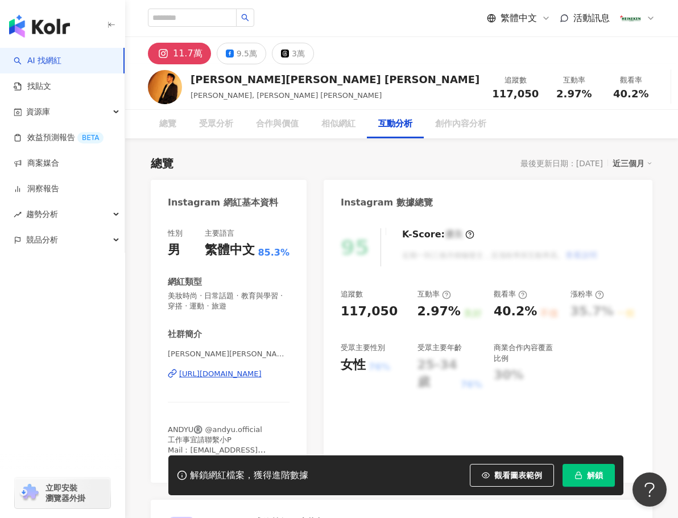
scroll to position [2298, 0]
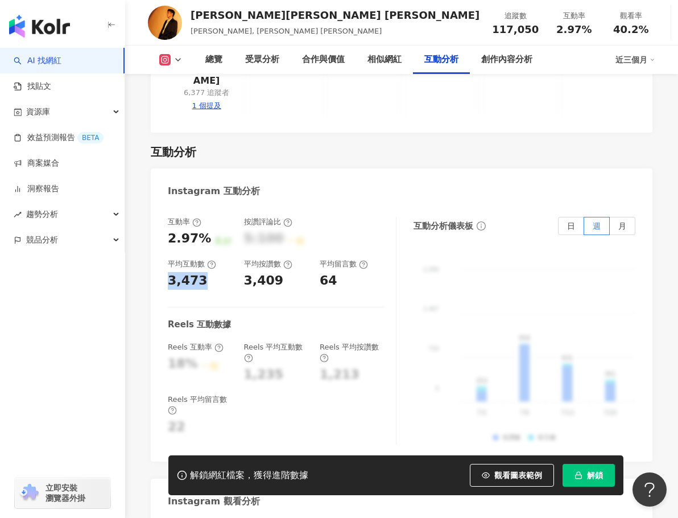
drag, startPoint x: 201, startPoint y: 225, endPoint x: 161, endPoint y: 233, distance: 40.5
click at [159, 230] on div "互動率 2.97% 良好 按讚評論比 5:100 一般 平均互動數 3,473 平均按讚數 3,409 平均留言數 64 Reels 互動數據 Reels 互…" at bounding box center [402, 333] width 502 height 256
copy div "3,473"
drag, startPoint x: 242, startPoint y: 221, endPoint x: 286, endPoint y: 224, distance: 43.9
click at [286, 224] on div "互動率 2.97% 良好 按讚評論比 5:100 一般 平均互動數 3,473 平均按讚數 3,409 平均留言數 64" at bounding box center [276, 253] width 217 height 73
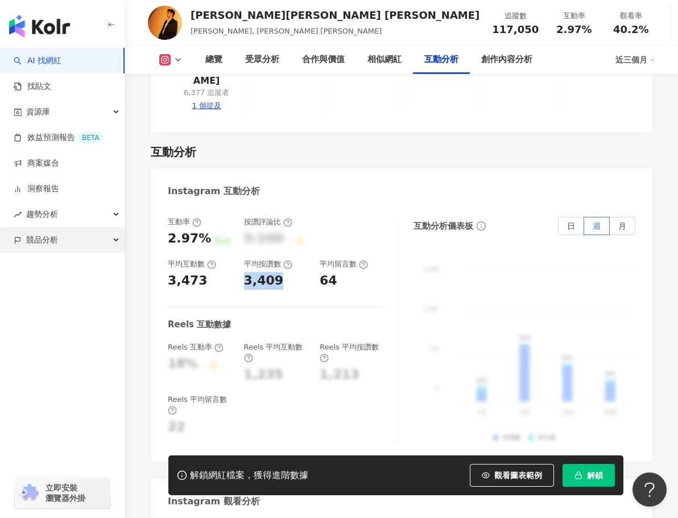
copy div "3,409"
drag, startPoint x: 323, startPoint y: 225, endPoint x: 315, endPoint y: 234, distance: 12.1
click at [337, 272] on div "64" at bounding box center [352, 281] width 65 height 18
copy div "64"
